Goal: Task Accomplishment & Management: Manage account settings

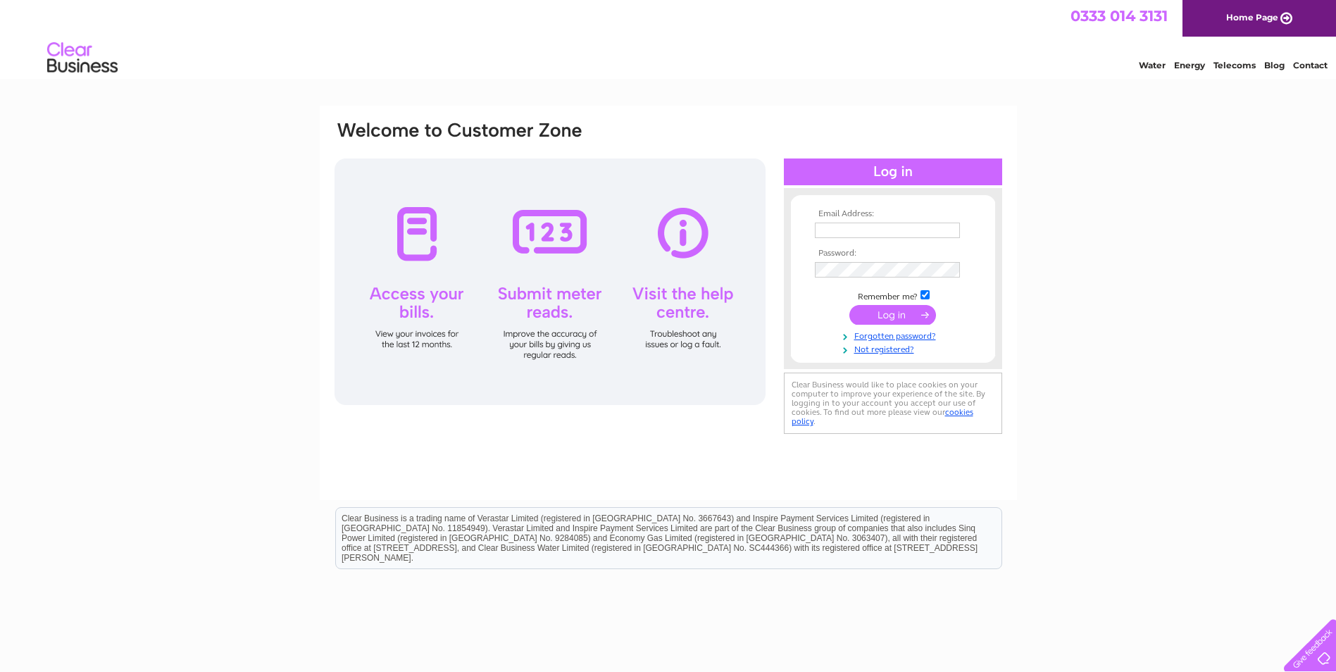
type input "info@nickalltrainingservices.co.uk"
click at [887, 315] on input "submit" at bounding box center [892, 315] width 87 height 20
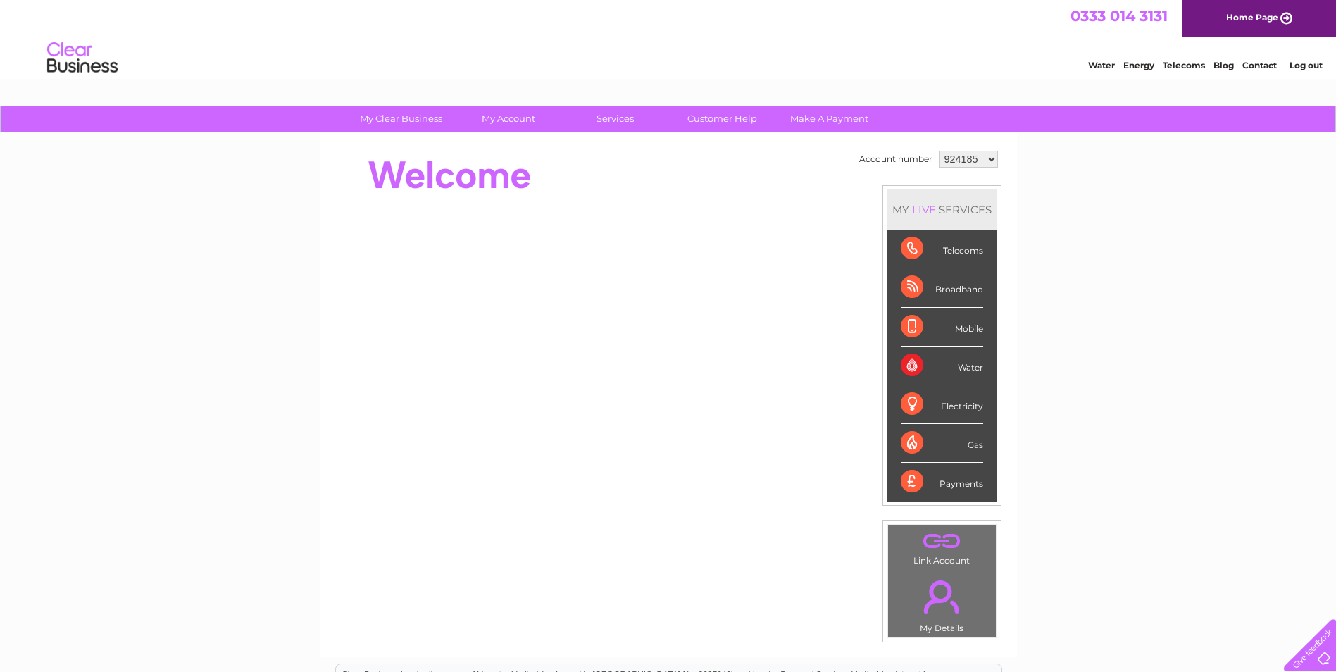
click at [988, 154] on select "924185 1001772" at bounding box center [968, 159] width 58 height 17
select select "1001772"
click at [939, 151] on select "924185 1001772" at bounding box center [968, 159] width 58 height 17
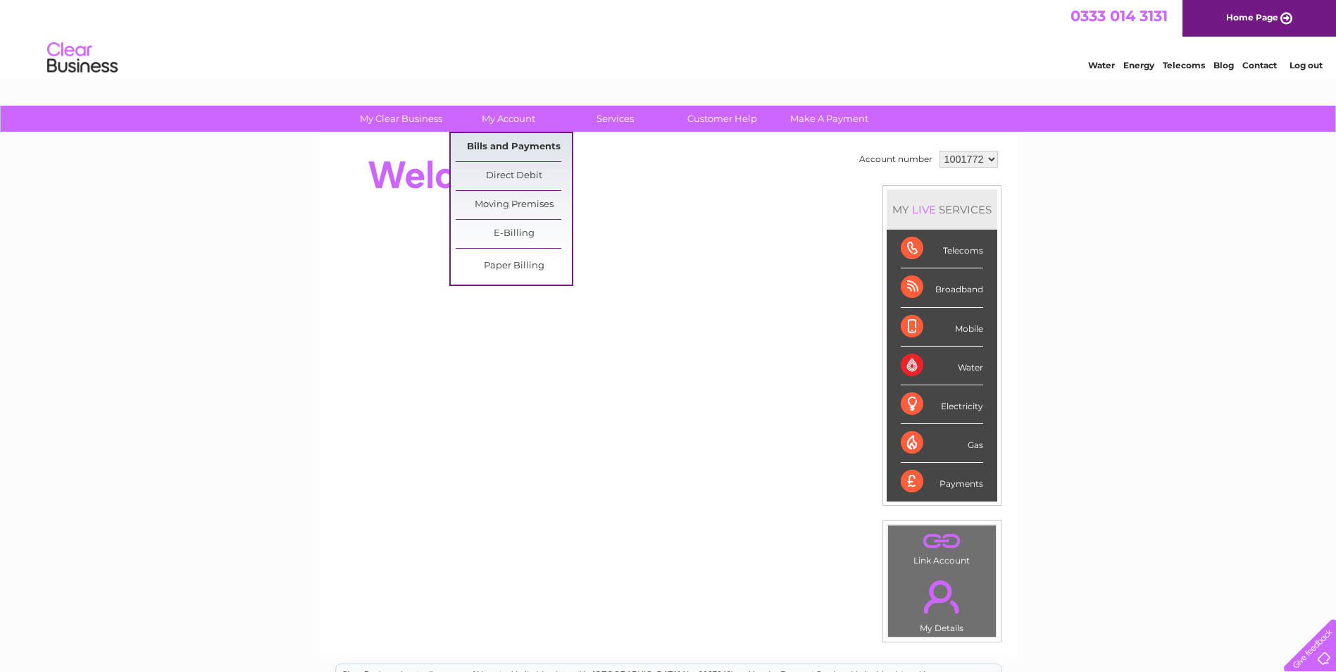
click at [501, 146] on link "Bills and Payments" at bounding box center [514, 147] width 116 height 28
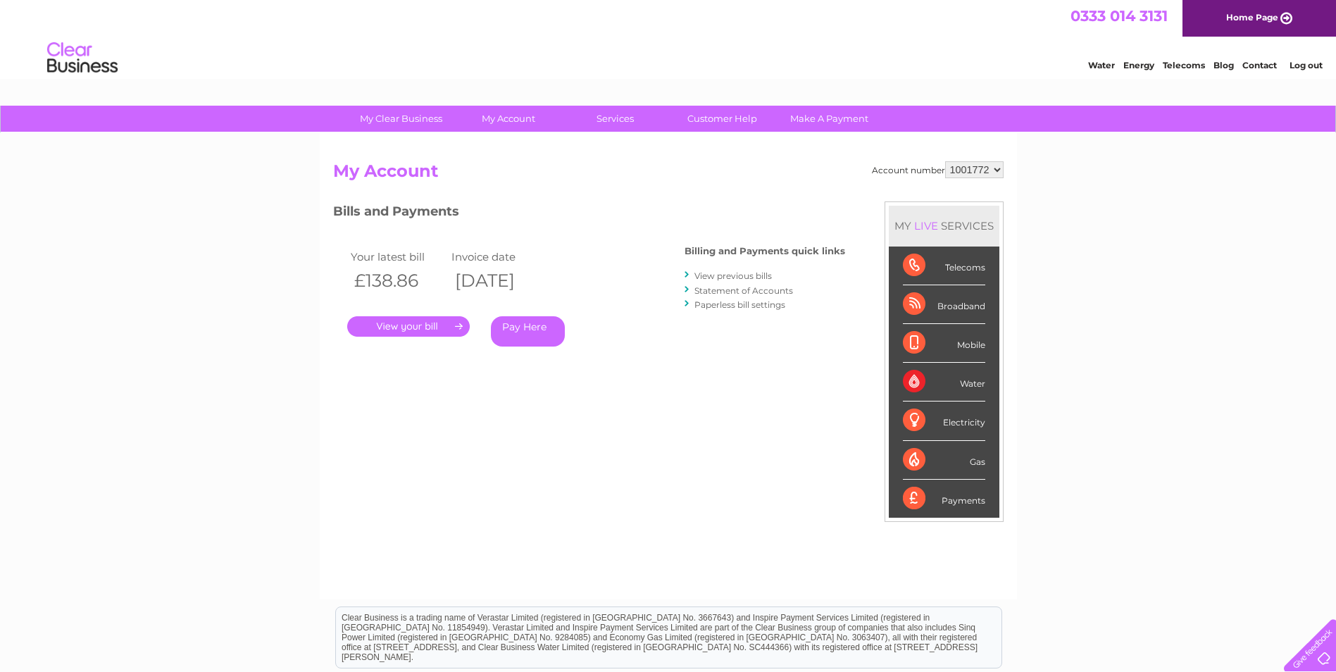
click at [427, 327] on link "." at bounding box center [408, 326] width 123 height 20
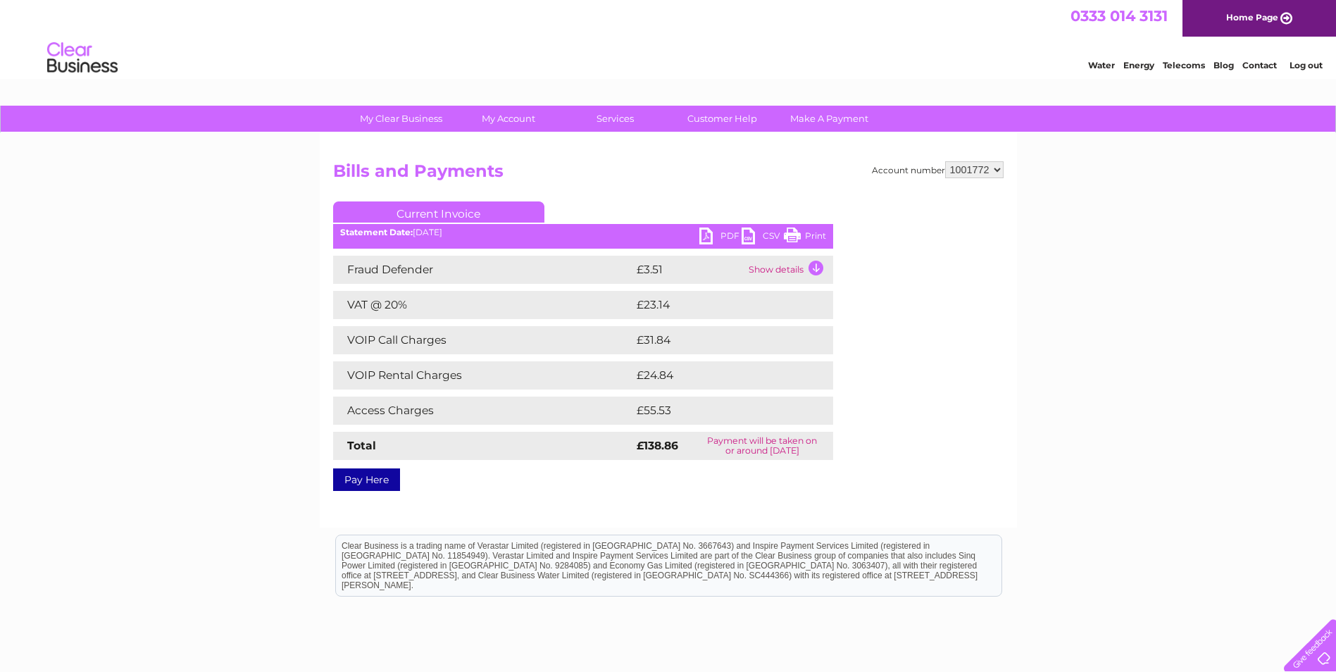
click at [810, 235] on link "Print" at bounding box center [805, 237] width 42 height 20
